Goal: Task Accomplishment & Management: Manage account settings

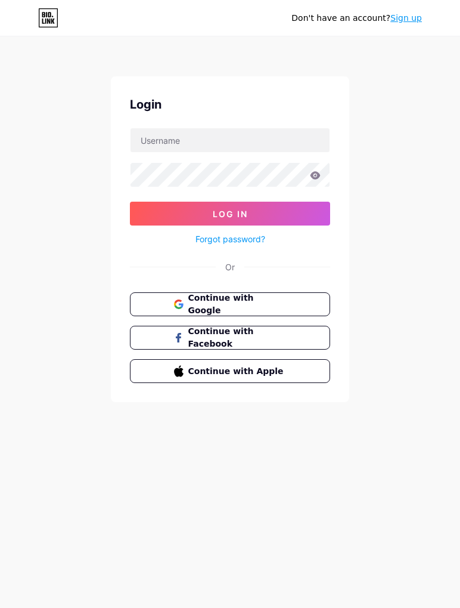
click at [360, 184] on div "Don't have an account? Sign up Login Log In Forgot password? Or Continue with G…" at bounding box center [230, 220] width 460 height 440
click at [279, 306] on span "Continue with Google" at bounding box center [237, 304] width 98 height 25
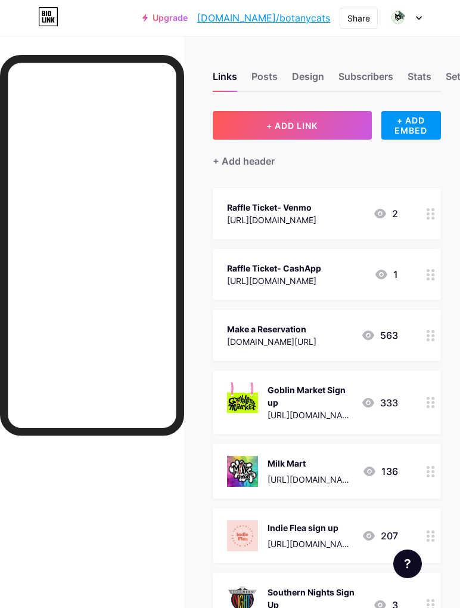
click at [317, 210] on div "Raffle Ticket- Venmo" at bounding box center [271, 207] width 89 height 13
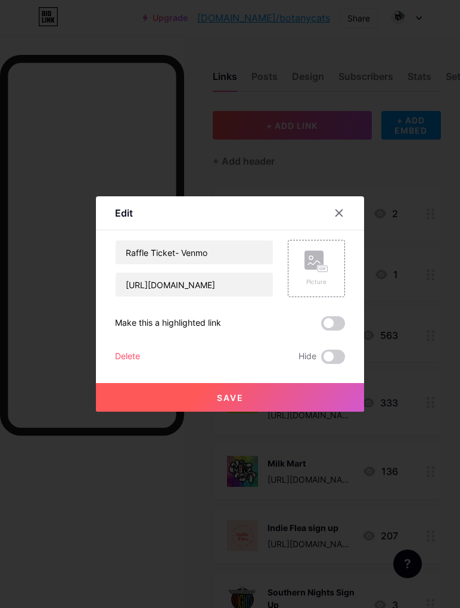
click at [336, 364] on span at bounding box center [333, 356] width 24 height 14
click at [321, 360] on input "checkbox" at bounding box center [321, 360] width 0 height 0
click at [301, 411] on button "Save" at bounding box center [230, 397] width 268 height 29
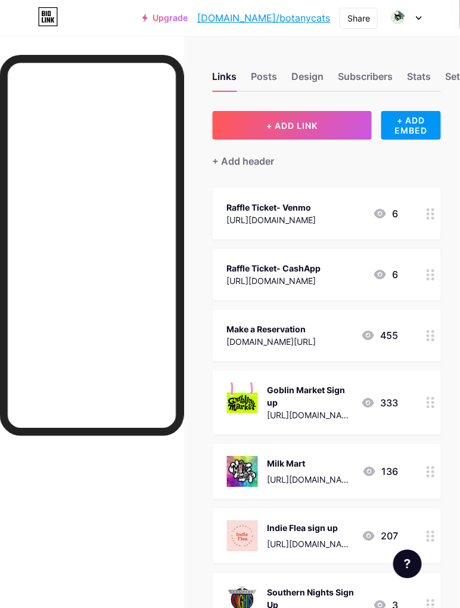
click at [317, 214] on div "[URL][DOMAIN_NAME]" at bounding box center [271, 219] width 89 height 13
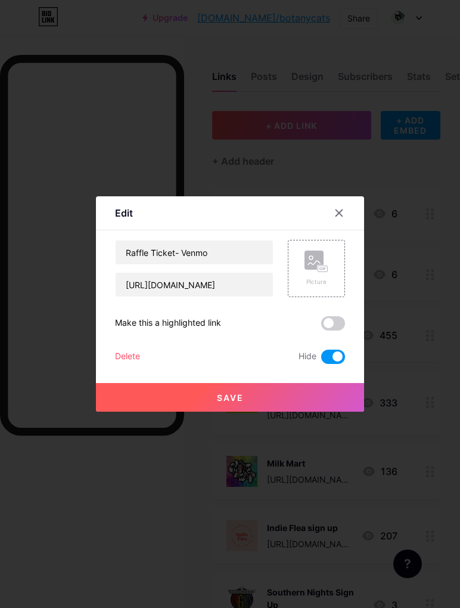
click at [339, 218] on icon at bounding box center [340, 213] width 10 height 10
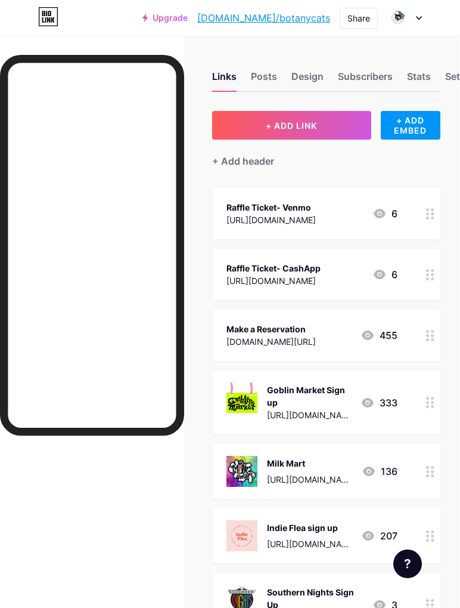
click at [321, 272] on div "Raffle Ticket- CashApp" at bounding box center [274, 268] width 94 height 13
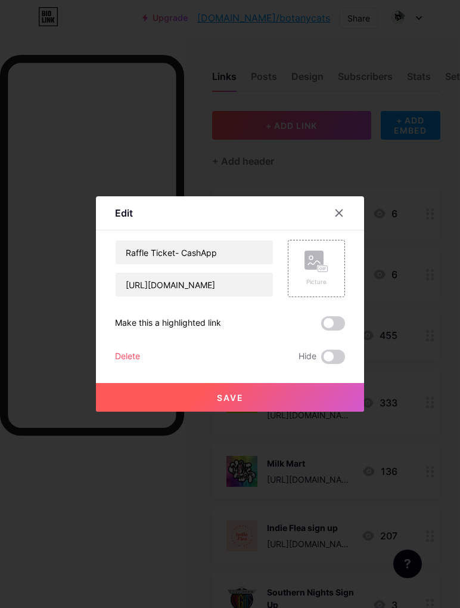
click at [335, 364] on span at bounding box center [333, 356] width 24 height 14
click at [321, 360] on input "checkbox" at bounding box center [321, 360] width 0 height 0
click at [338, 411] on button "Save" at bounding box center [230, 397] width 268 height 29
